Goal: Check status

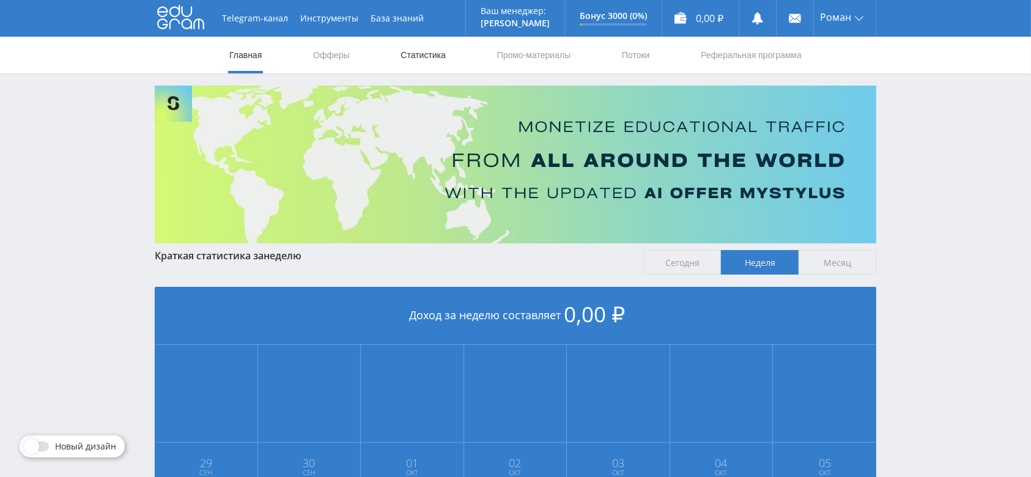
drag, startPoint x: 0, startPoint y: 0, endPoint x: 407, endPoint y: 55, distance: 410.9
click at [407, 55] on link "Статистика" at bounding box center [423, 55] width 48 height 37
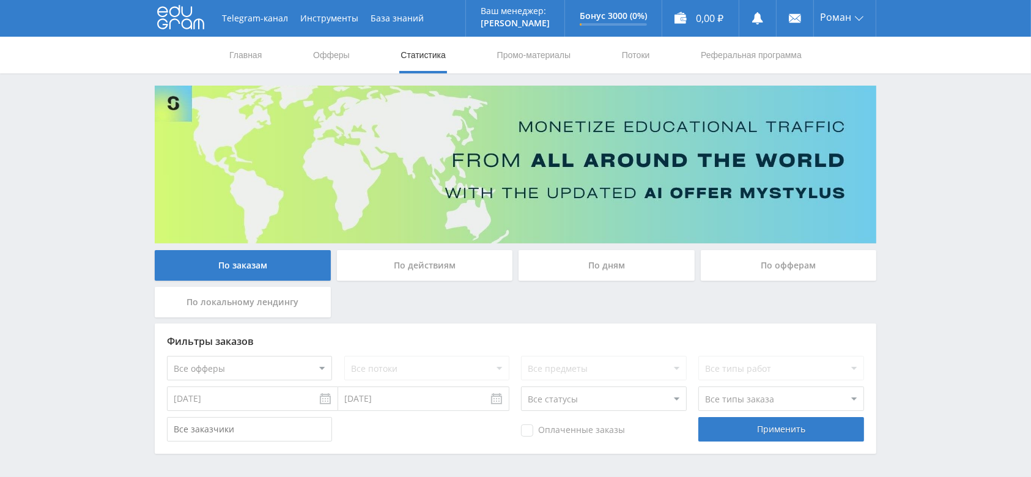
scroll to position [44, 0]
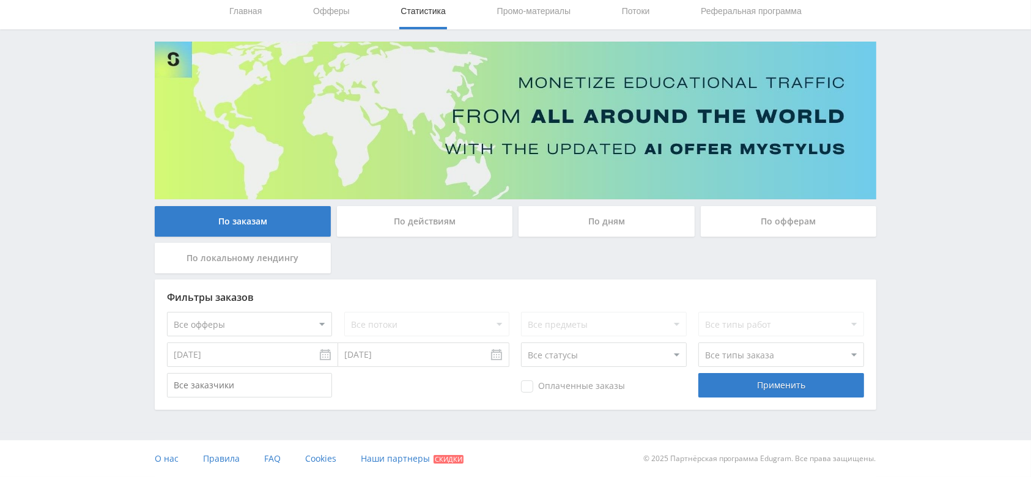
click at [243, 352] on input "01.10.2025" at bounding box center [252, 354] width 171 height 24
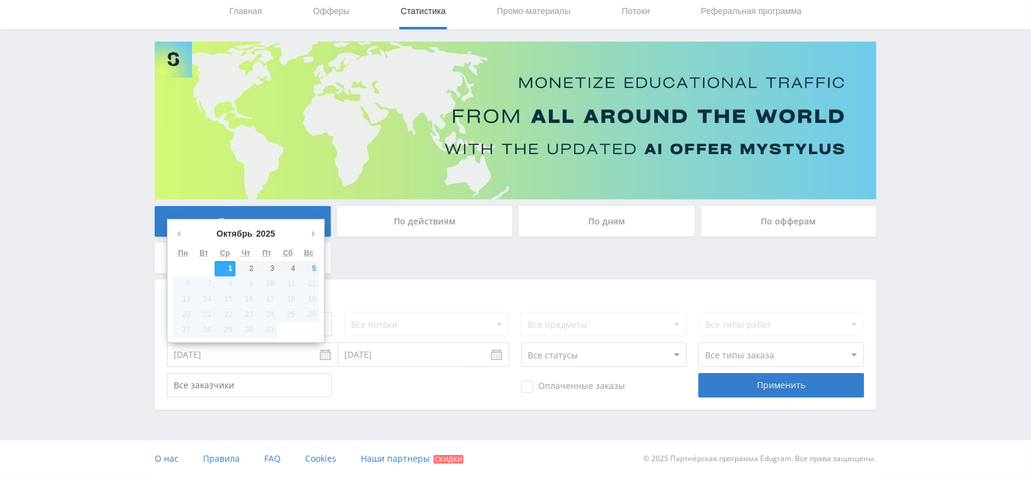
drag, startPoint x: 542, startPoint y: 271, endPoint x: 562, endPoint y: 261, distance: 22.2
click at [552, 265] on div "По заказам По действиям По дням По офферам По локальному лендингу" at bounding box center [516, 242] width 728 height 73
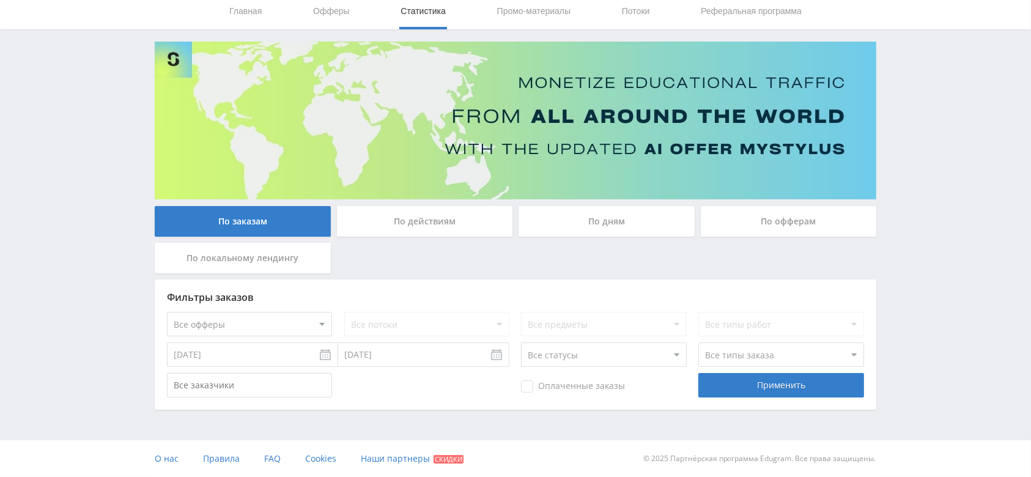
click at [738, 222] on div "По офферам" at bounding box center [789, 221] width 176 height 31
click at [0, 0] on input "По офферам" at bounding box center [0, 0] width 0 height 0
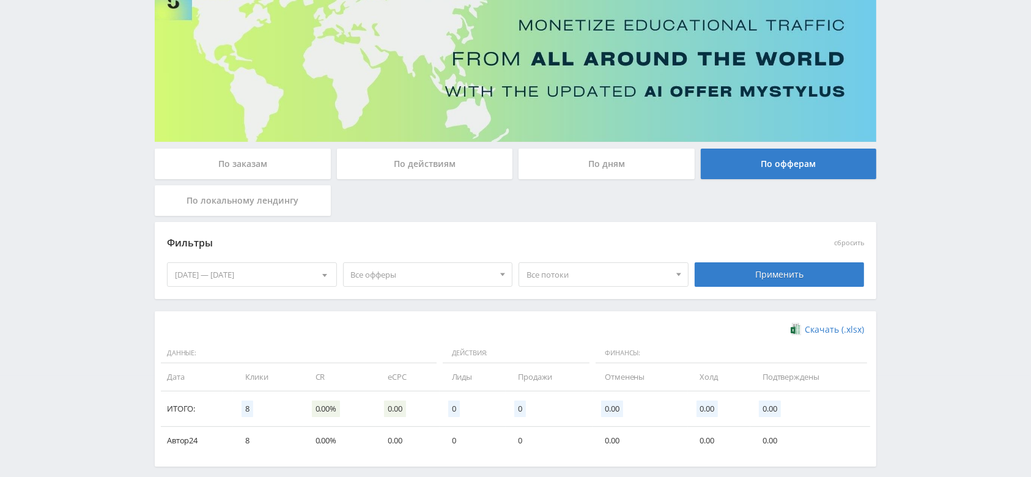
scroll to position [76, 0]
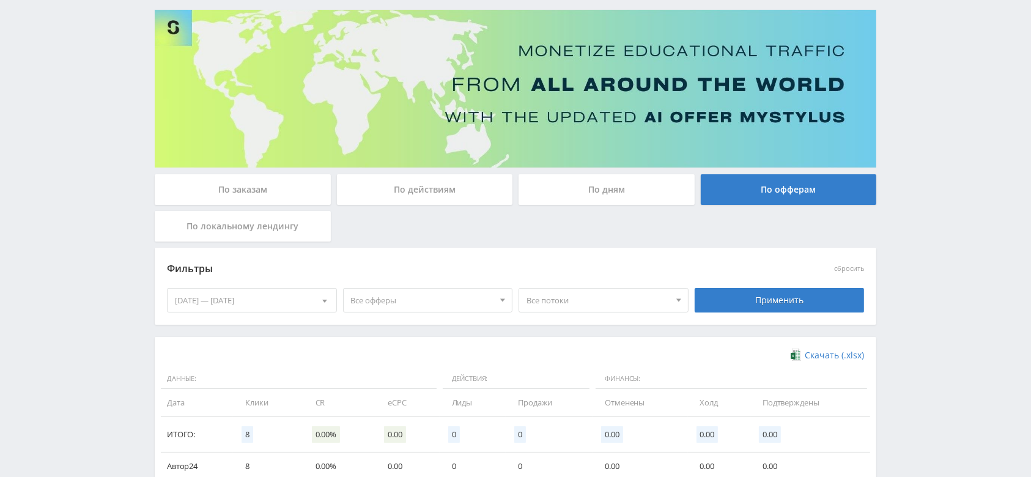
click at [284, 297] on div "29.09.2025 — 05.10.2025" at bounding box center [252, 300] width 169 height 23
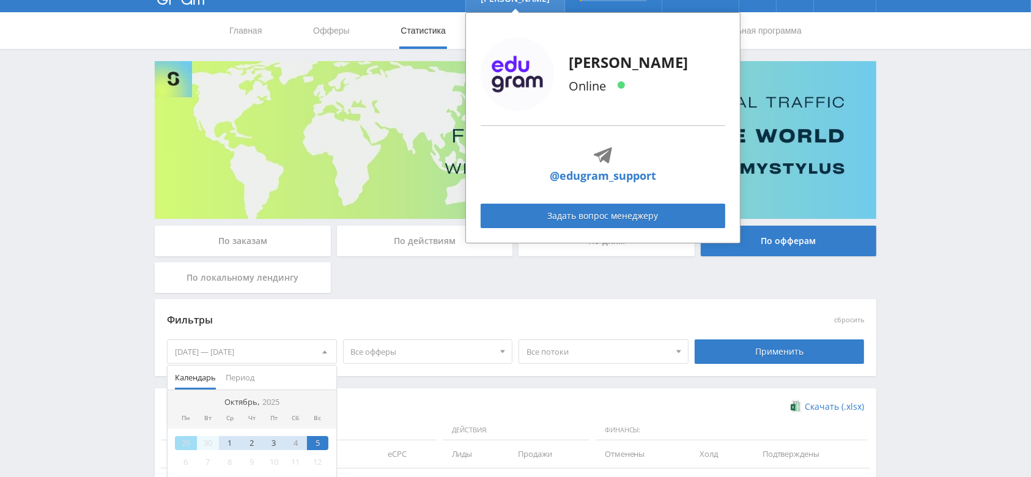
scroll to position [0, 0]
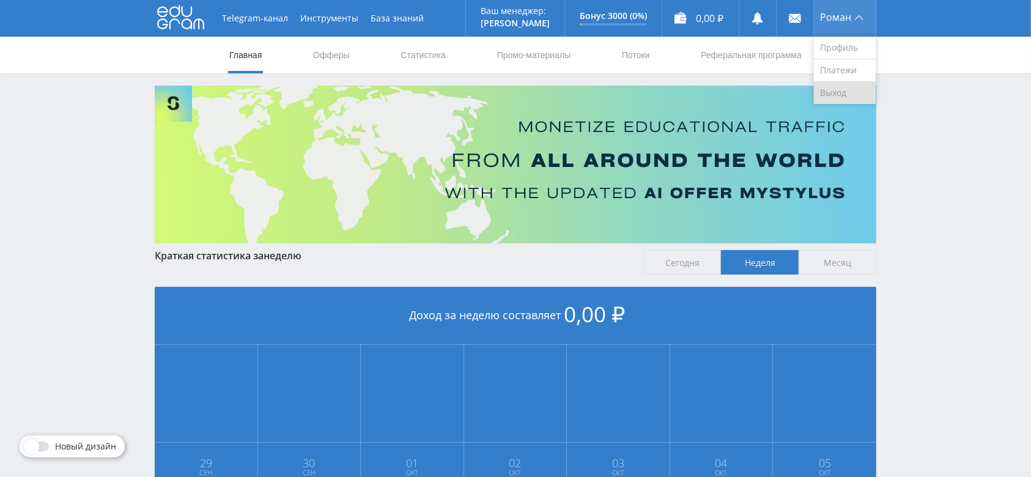
click at [840, 82] on link "Выход" at bounding box center [845, 93] width 62 height 22
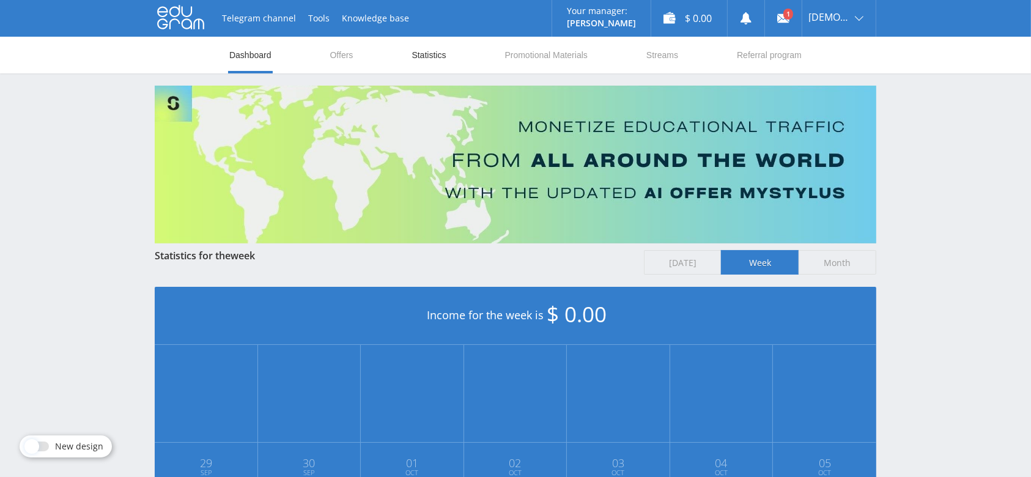
click at [442, 66] on link "Statistics" at bounding box center [428, 55] width 37 height 37
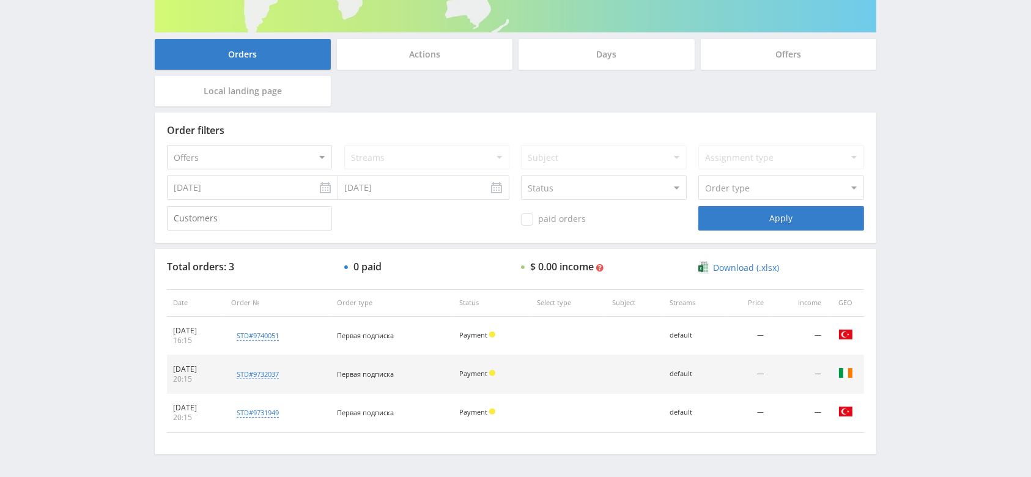
scroll to position [254, 0]
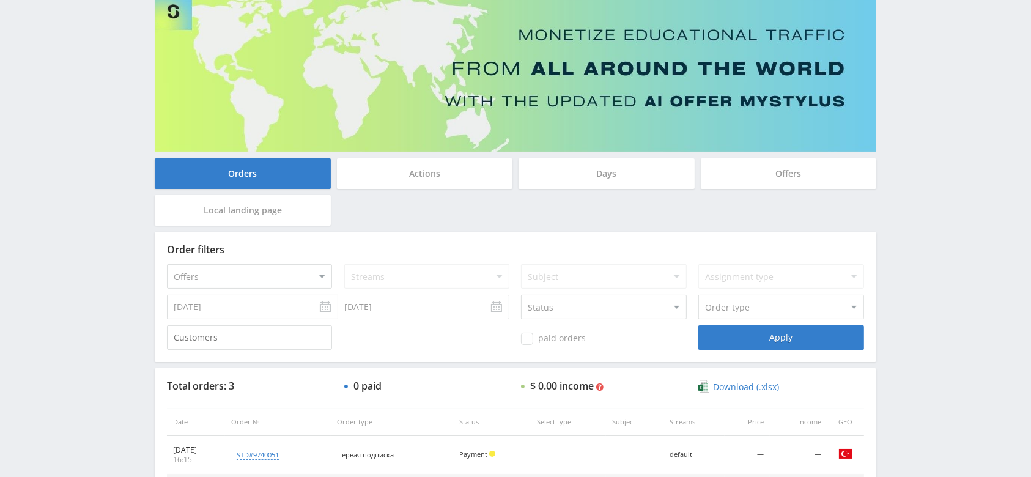
click at [739, 177] on div "Offers" at bounding box center [789, 173] width 176 height 31
click at [0, 0] on input "Offers" at bounding box center [0, 0] width 0 height 0
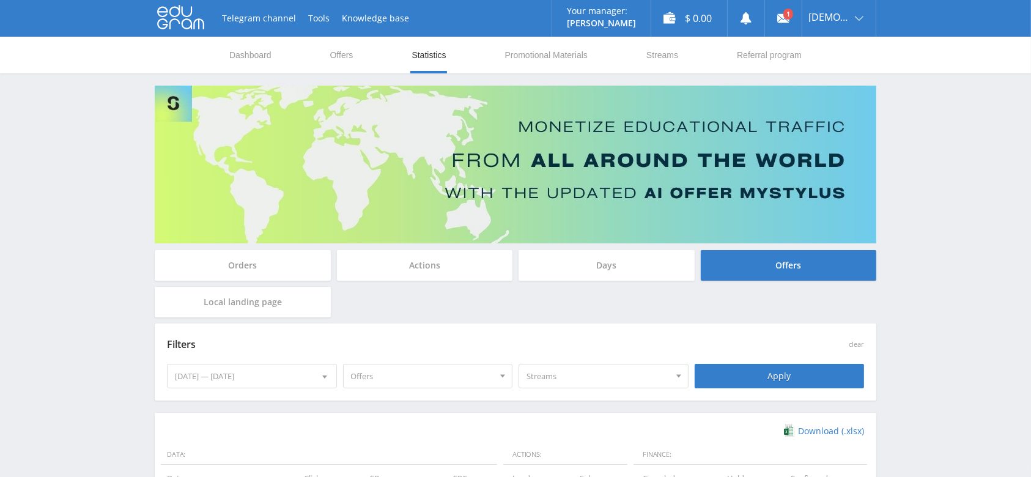
scroll to position [0, 0]
drag, startPoint x: 833, startPoint y: 84, endPoint x: 816, endPoint y: 83, distance: 17.2
click at [833, 84] on link "Exit" at bounding box center [838, 93] width 73 height 22
